Goal: Transaction & Acquisition: Purchase product/service

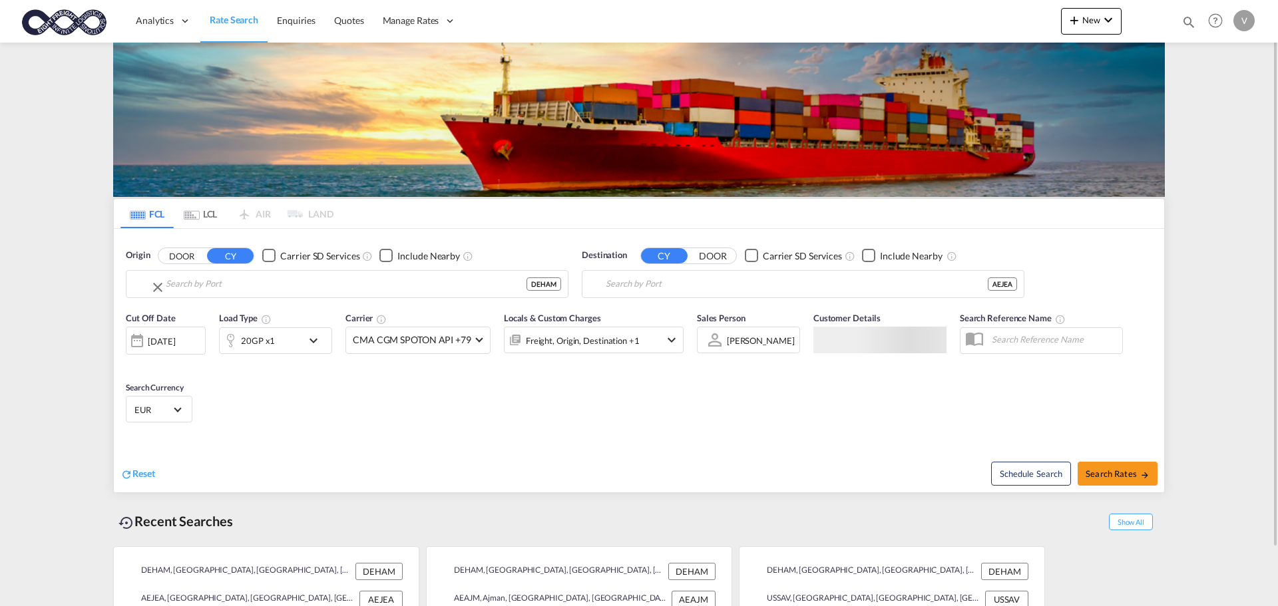
type input "[GEOGRAPHIC_DATA], [GEOGRAPHIC_DATA]"
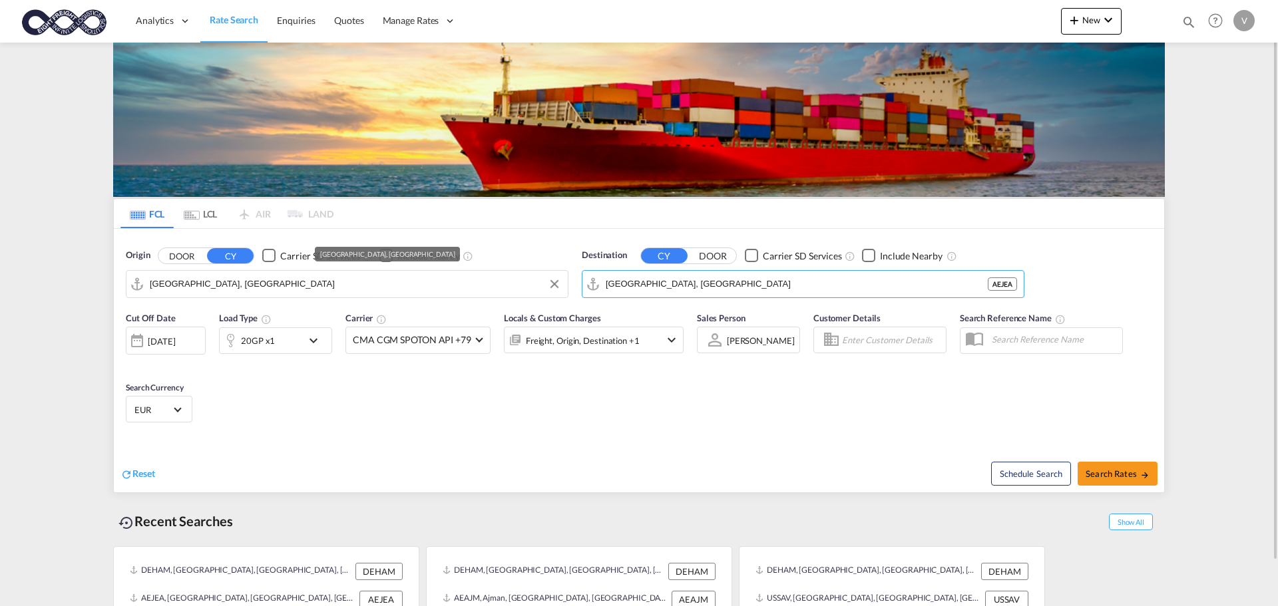
drag, startPoint x: 645, startPoint y: 284, endPoint x: 554, endPoint y: 285, distance: 90.5
click at [554, 285] on div "Origin DOOR CY Carrier SD Services Include Nearby [GEOGRAPHIC_DATA], DEHAM Dest…" at bounding box center [639, 267] width 1050 height 76
drag, startPoint x: 686, startPoint y: 283, endPoint x: 568, endPoint y: 295, distance: 119.1
click at [568, 295] on div "Origin DOOR CY Carrier SD Services Include Nearby [GEOGRAPHIC_DATA], DEHAM DEHA…" at bounding box center [639, 267] width 1050 height 76
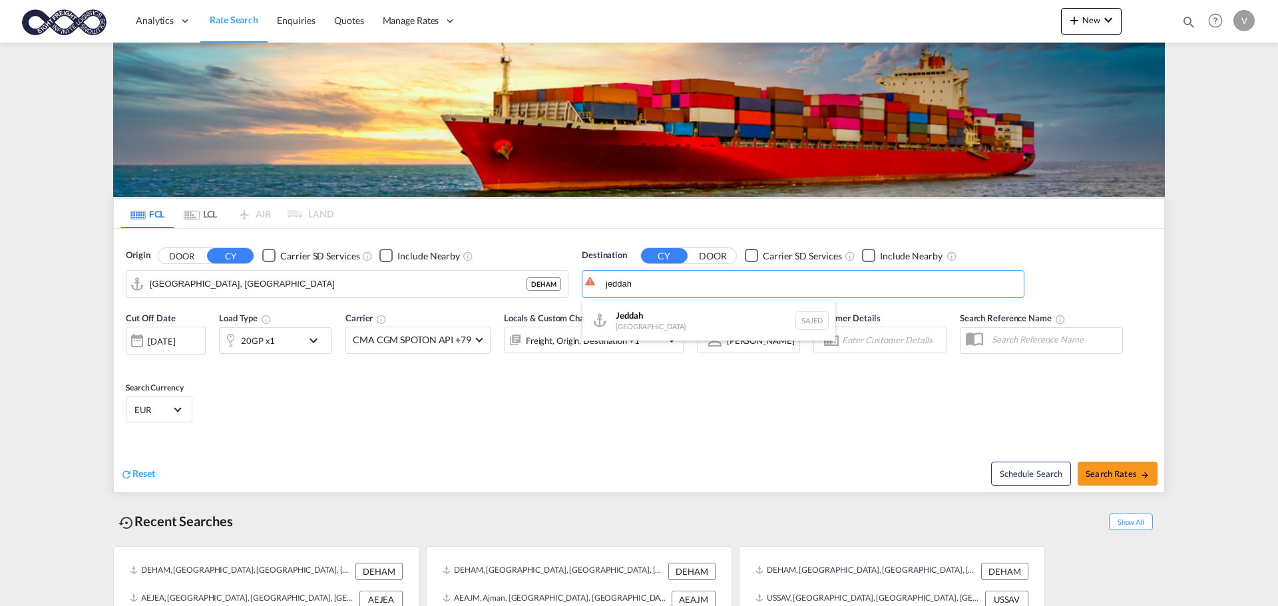
click at [630, 320] on div "Jeddah [GEOGRAPHIC_DATA] SAJED" at bounding box center [708, 321] width 253 height 40
type input "Jeddah, SAJED"
click at [1111, 470] on span "Search Rates" at bounding box center [1117, 474] width 64 height 11
type input "DEHAM to SAJED / [DATE]"
